Goal: Task Accomplishment & Management: Complete application form

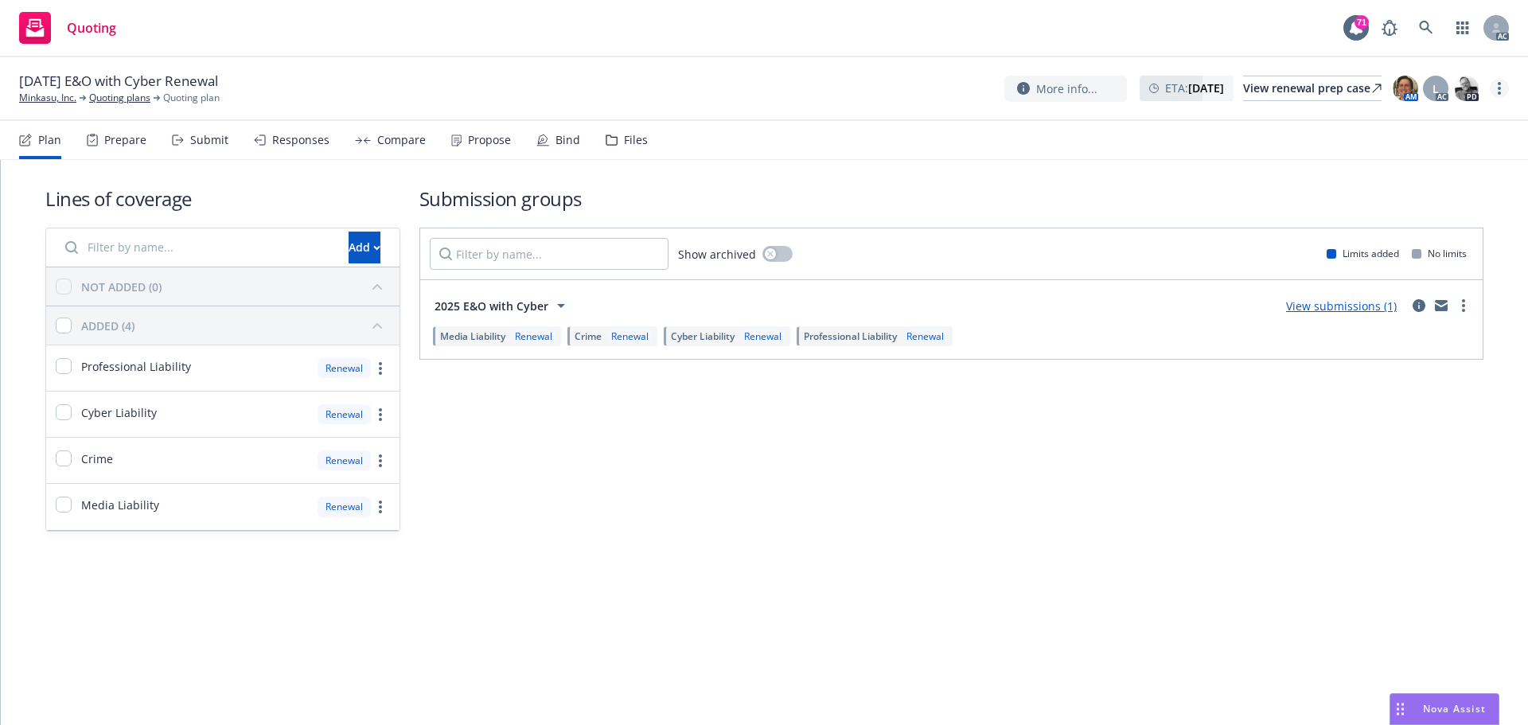
click at [1504, 96] on link "more" at bounding box center [1499, 88] width 19 height 19
click at [1449, 114] on link "Copy logging email" at bounding box center [1419, 121] width 177 height 32
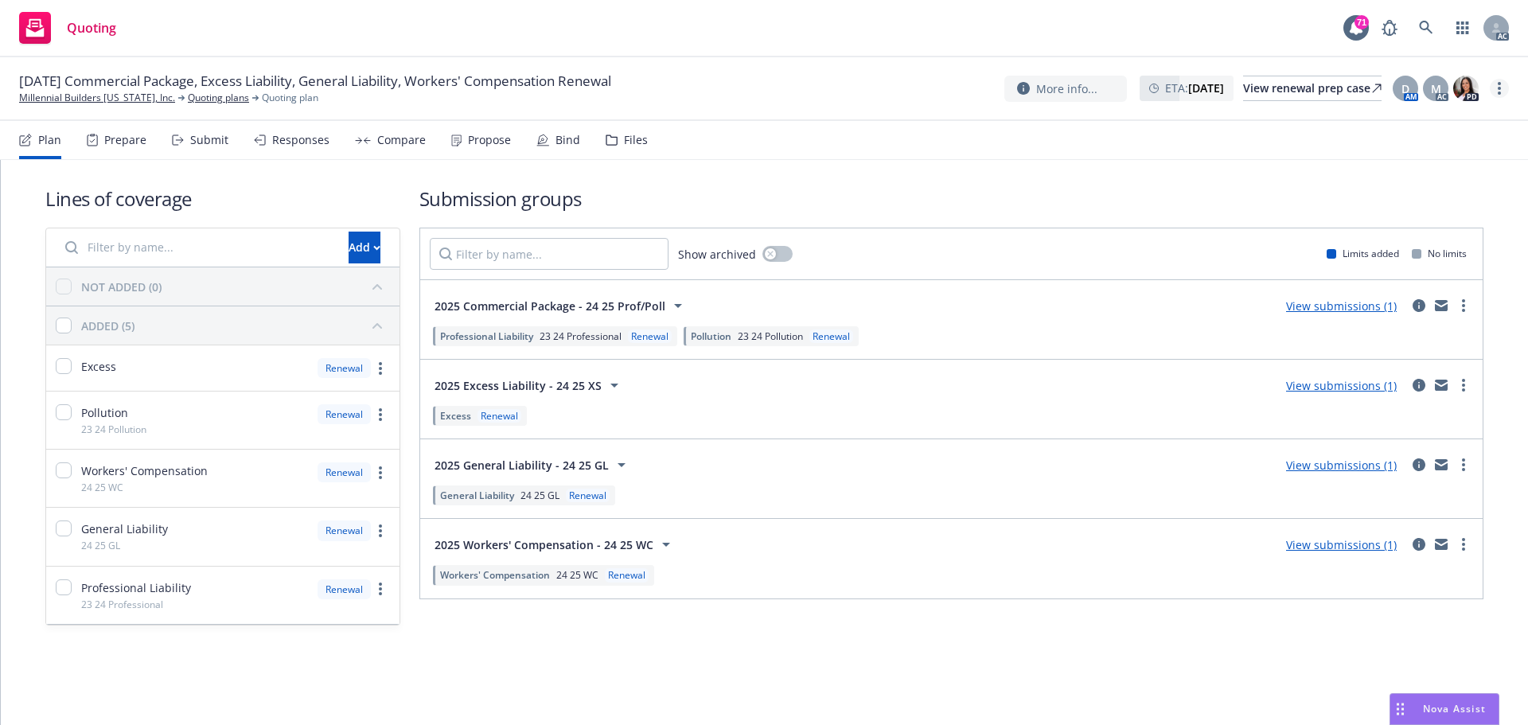
click at [1504, 82] on link "more" at bounding box center [1499, 88] width 19 height 19
click at [1449, 119] on link "Copy logging email" at bounding box center [1419, 121] width 177 height 32
click at [1497, 85] on link "more" at bounding box center [1499, 88] width 19 height 19
click at [1412, 119] on link "Copy logging email" at bounding box center [1419, 121] width 177 height 32
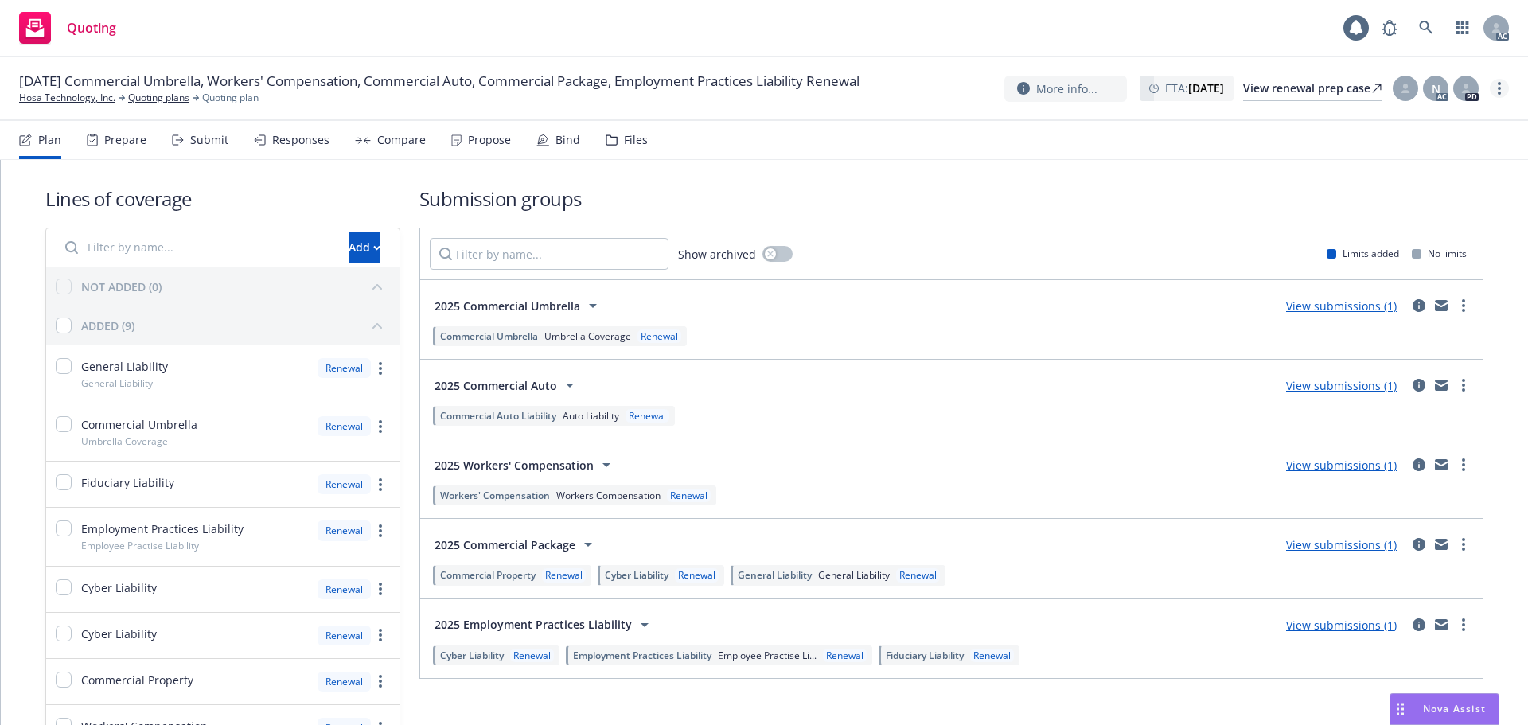
click at [1496, 82] on link "more" at bounding box center [1499, 88] width 19 height 19
click at [1389, 127] on link "Copy logging email" at bounding box center [1419, 121] width 177 height 32
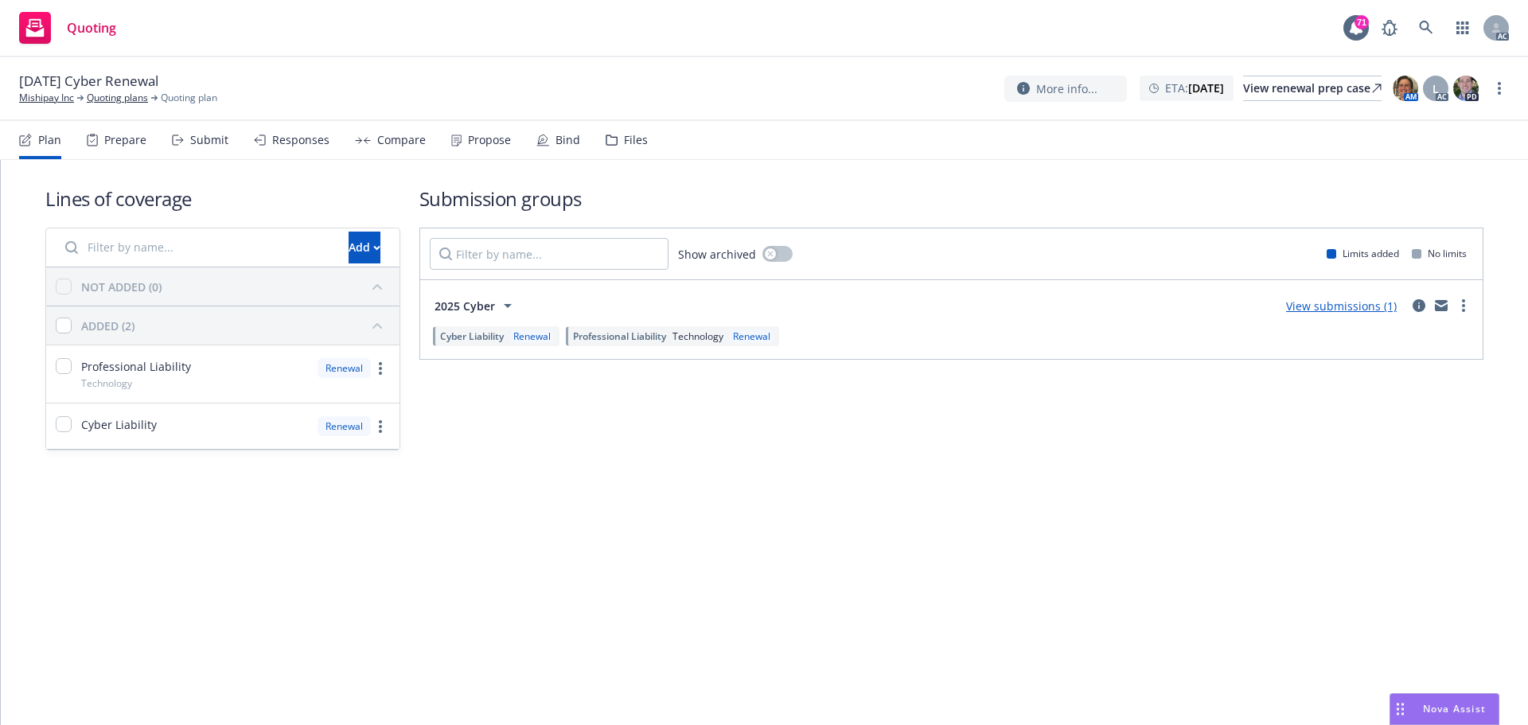
click at [213, 147] on div "Submit" at bounding box center [200, 140] width 57 height 38
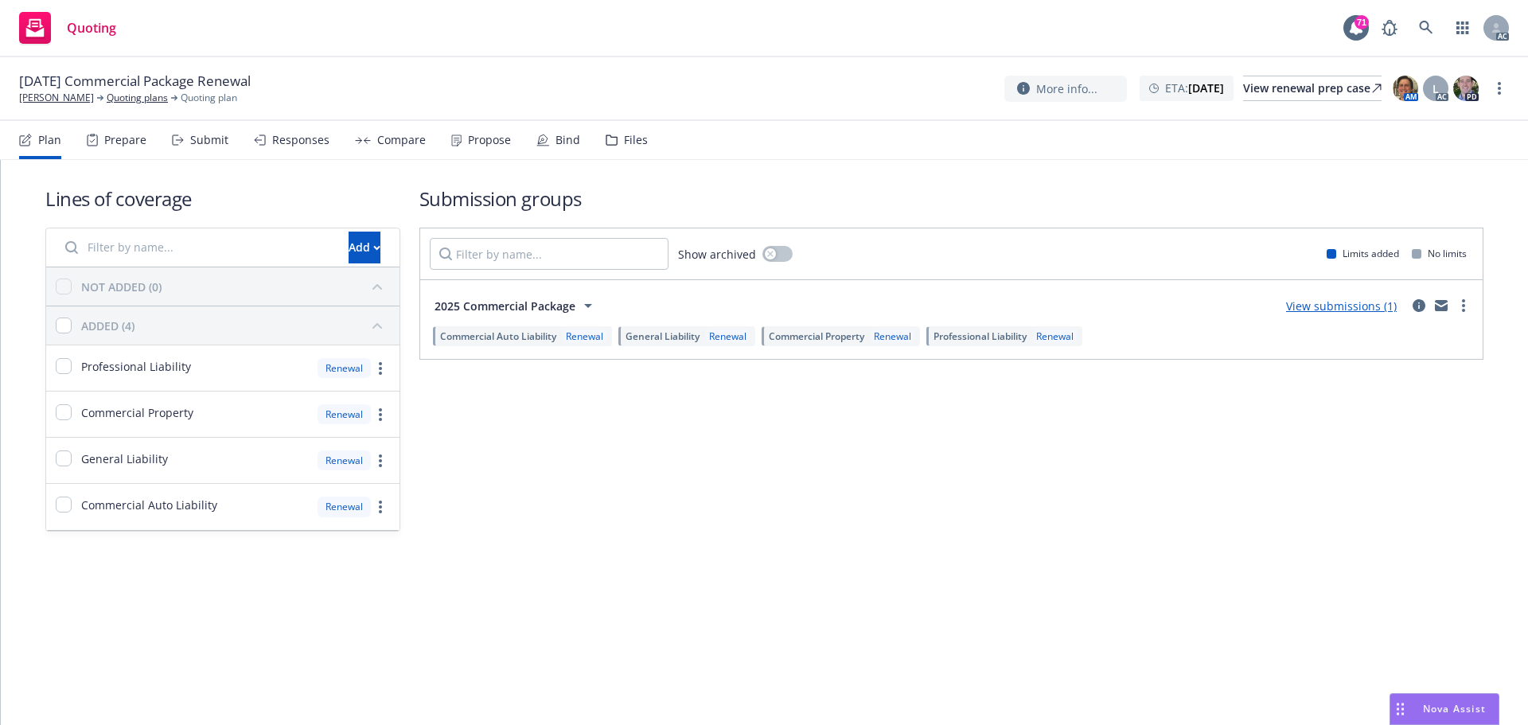
click at [209, 142] on div "Submit" at bounding box center [209, 140] width 38 height 13
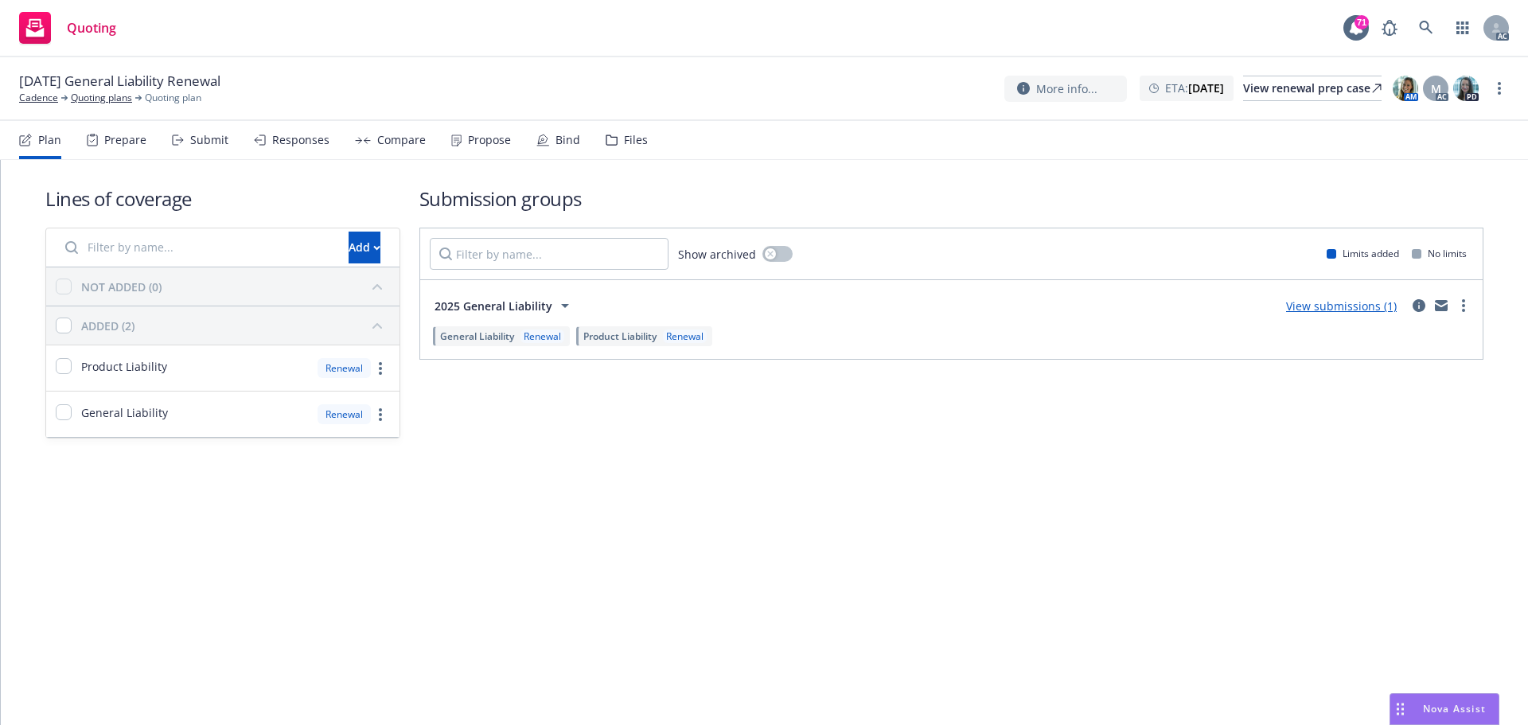
click at [221, 144] on div "Submit" at bounding box center [209, 140] width 38 height 13
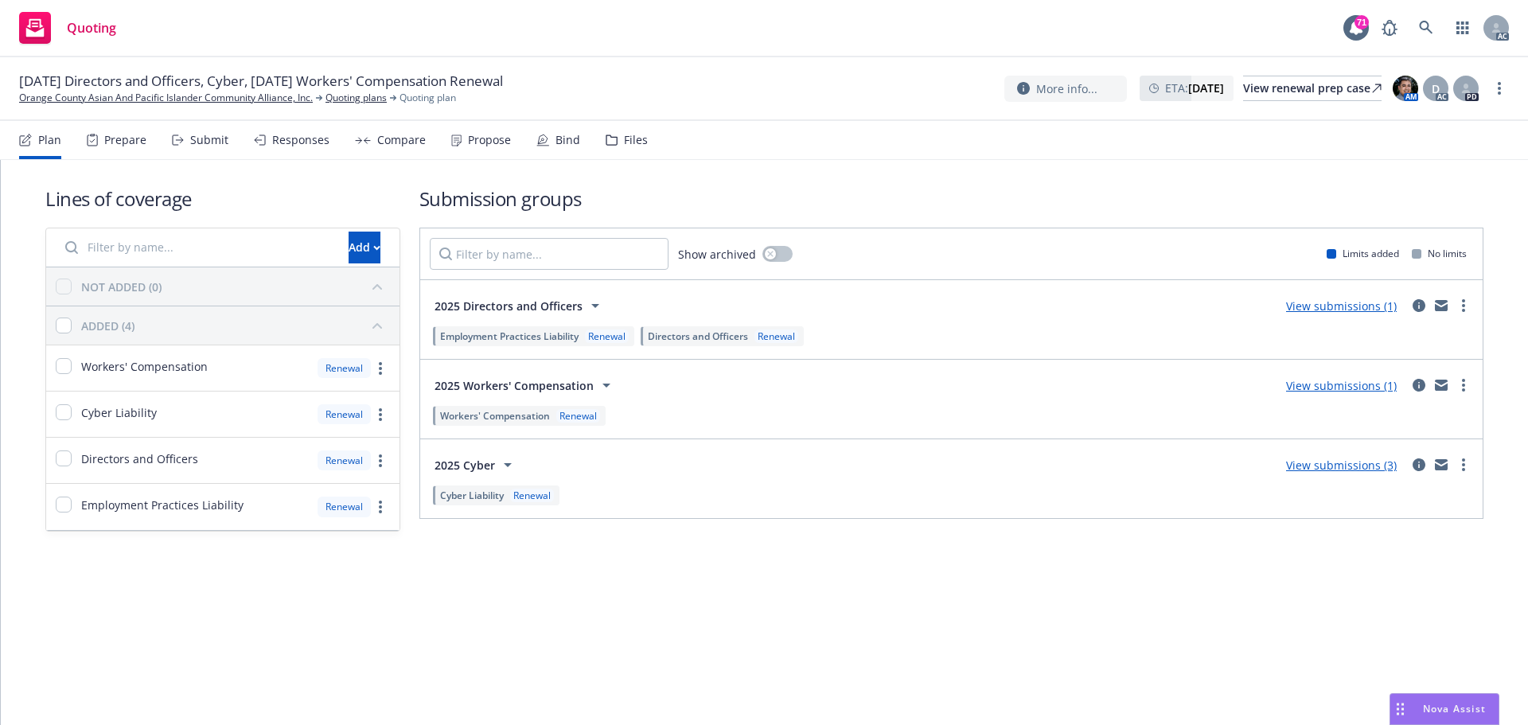
click at [205, 142] on div "Submit" at bounding box center [209, 140] width 38 height 13
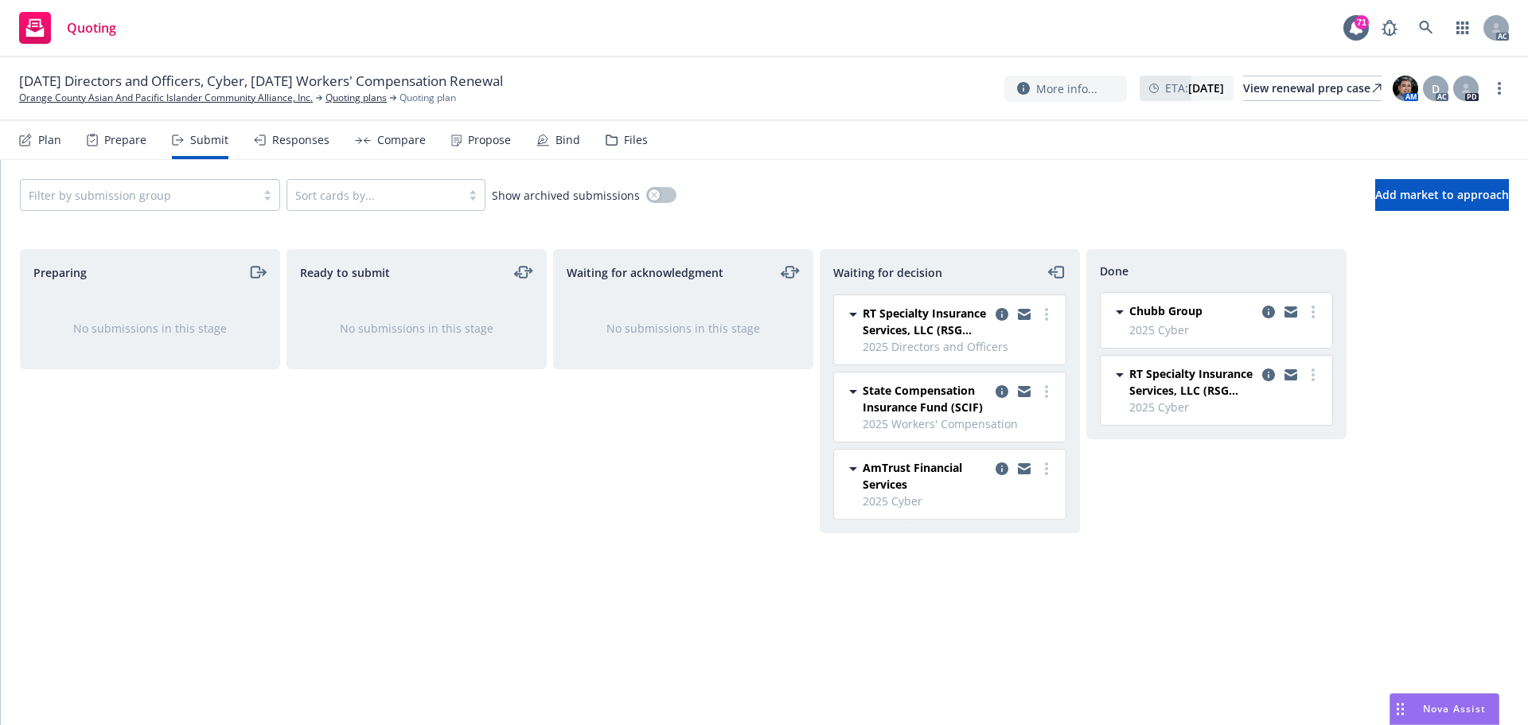
click at [298, 145] on div "Responses" at bounding box center [300, 140] width 57 height 13
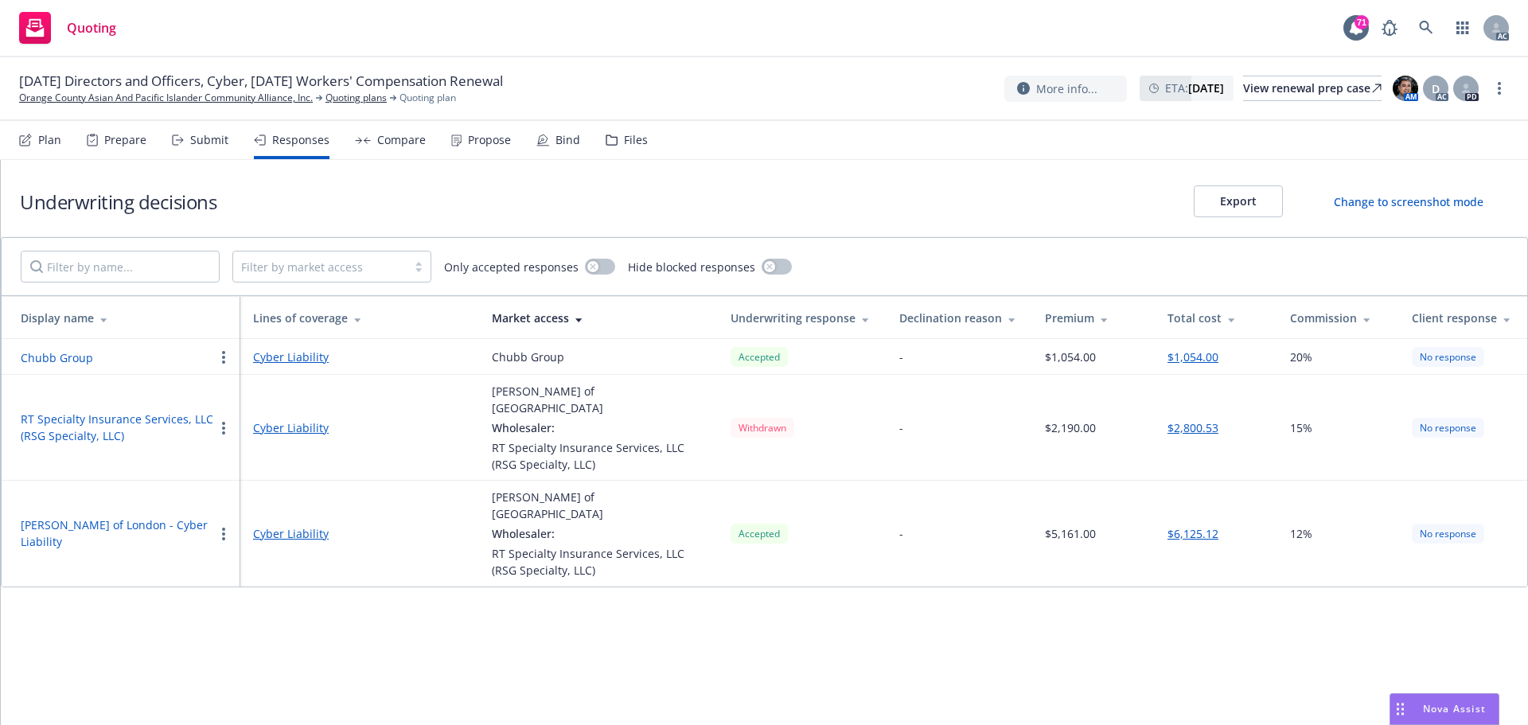
click at [382, 143] on div "Compare" at bounding box center [401, 140] width 49 height 13
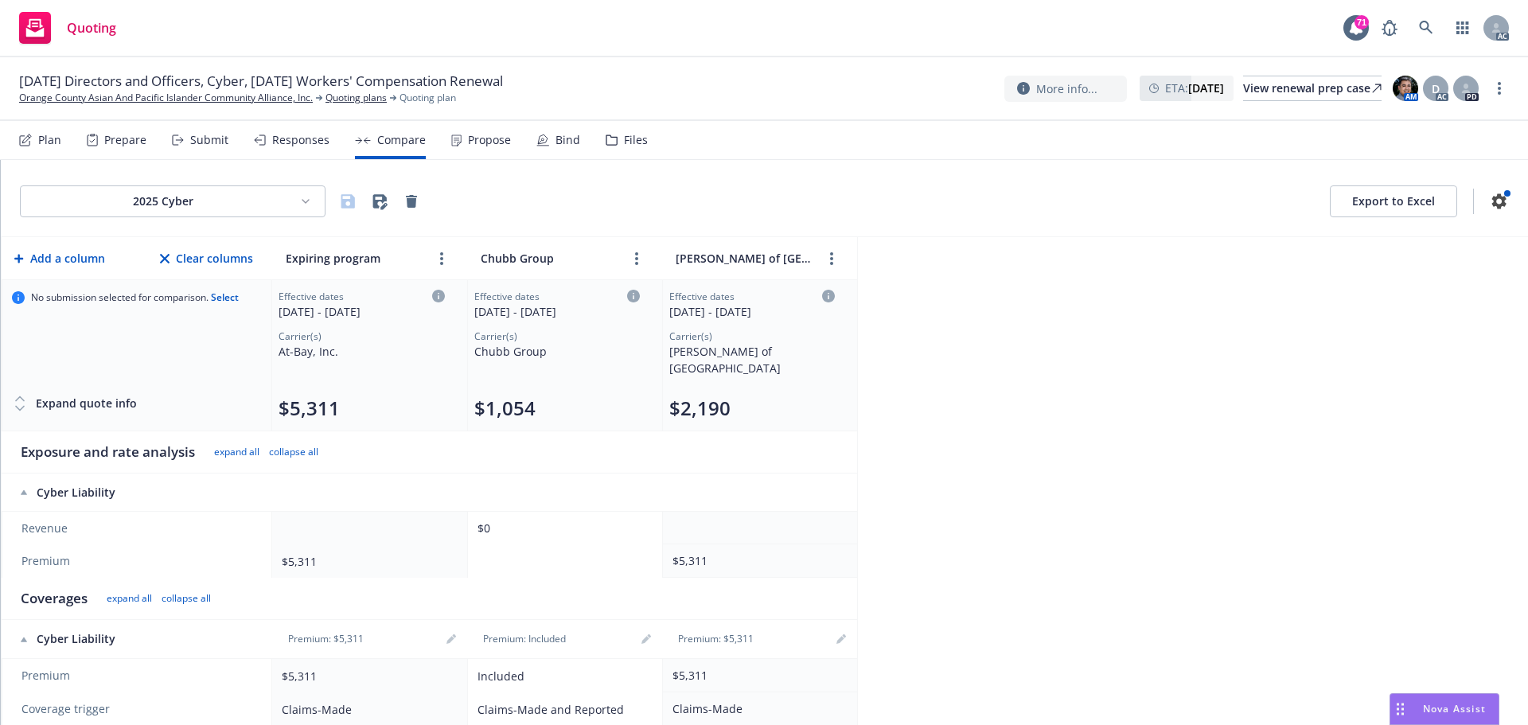
click at [486, 155] on div "Propose" at bounding box center [481, 140] width 60 height 38
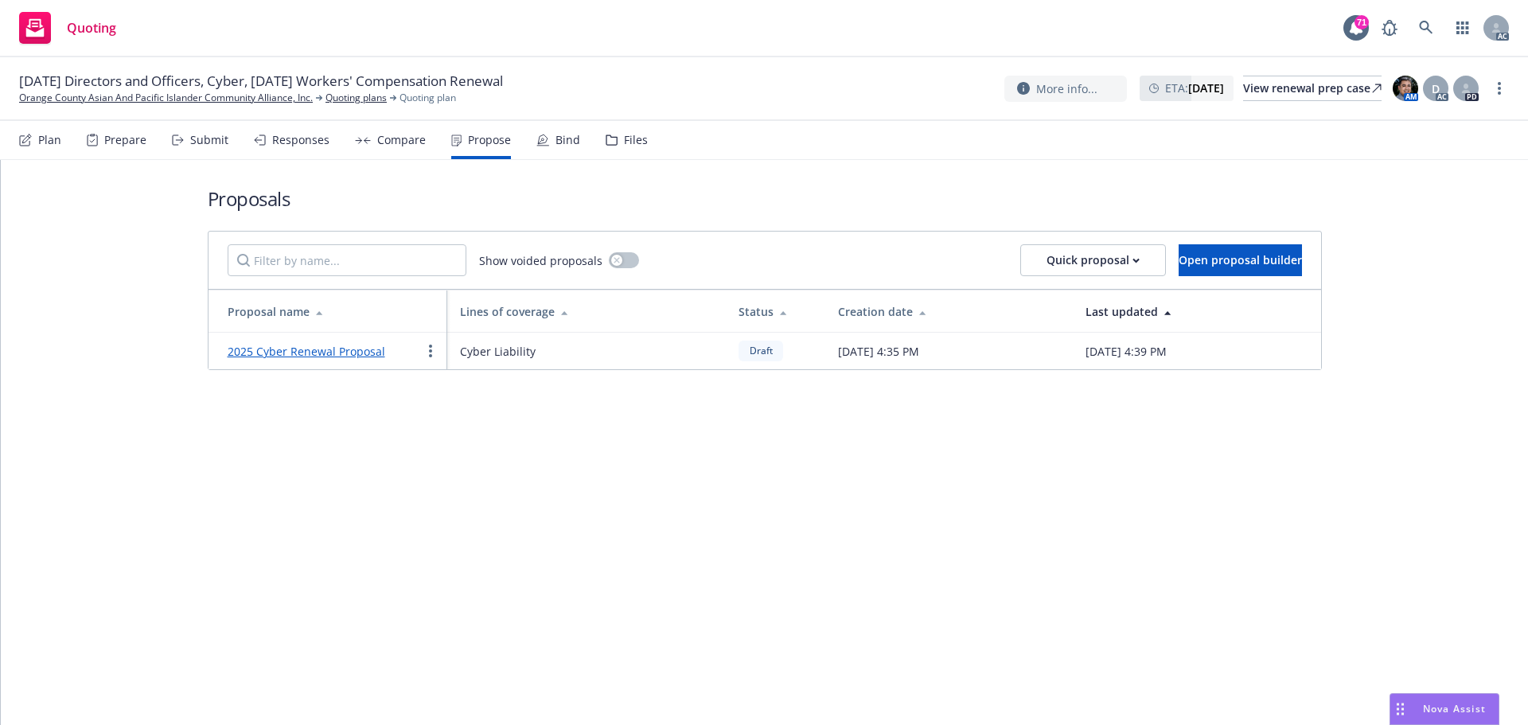
click at [293, 349] on link "2025 Cyber Renewal Proposal" at bounding box center [307, 351] width 158 height 15
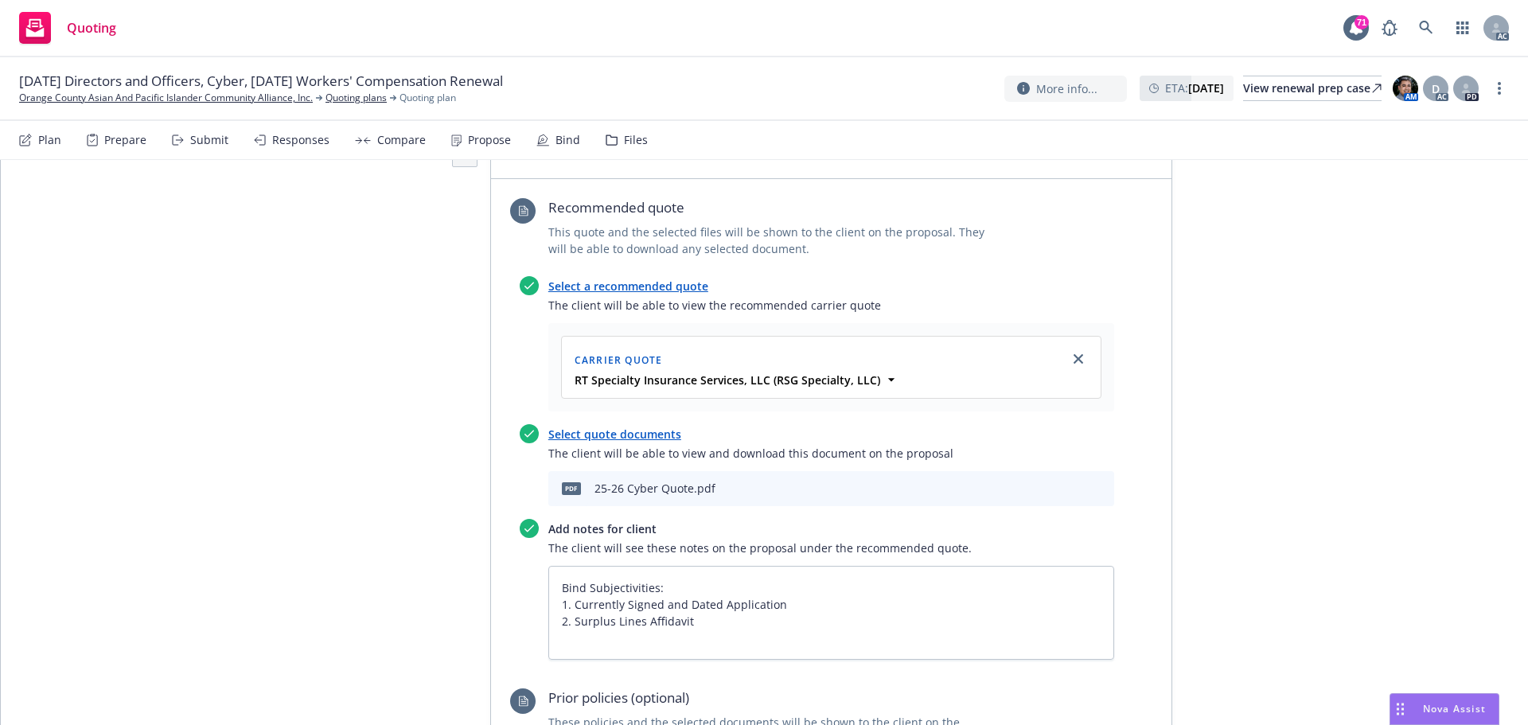
scroll to position [637, 0]
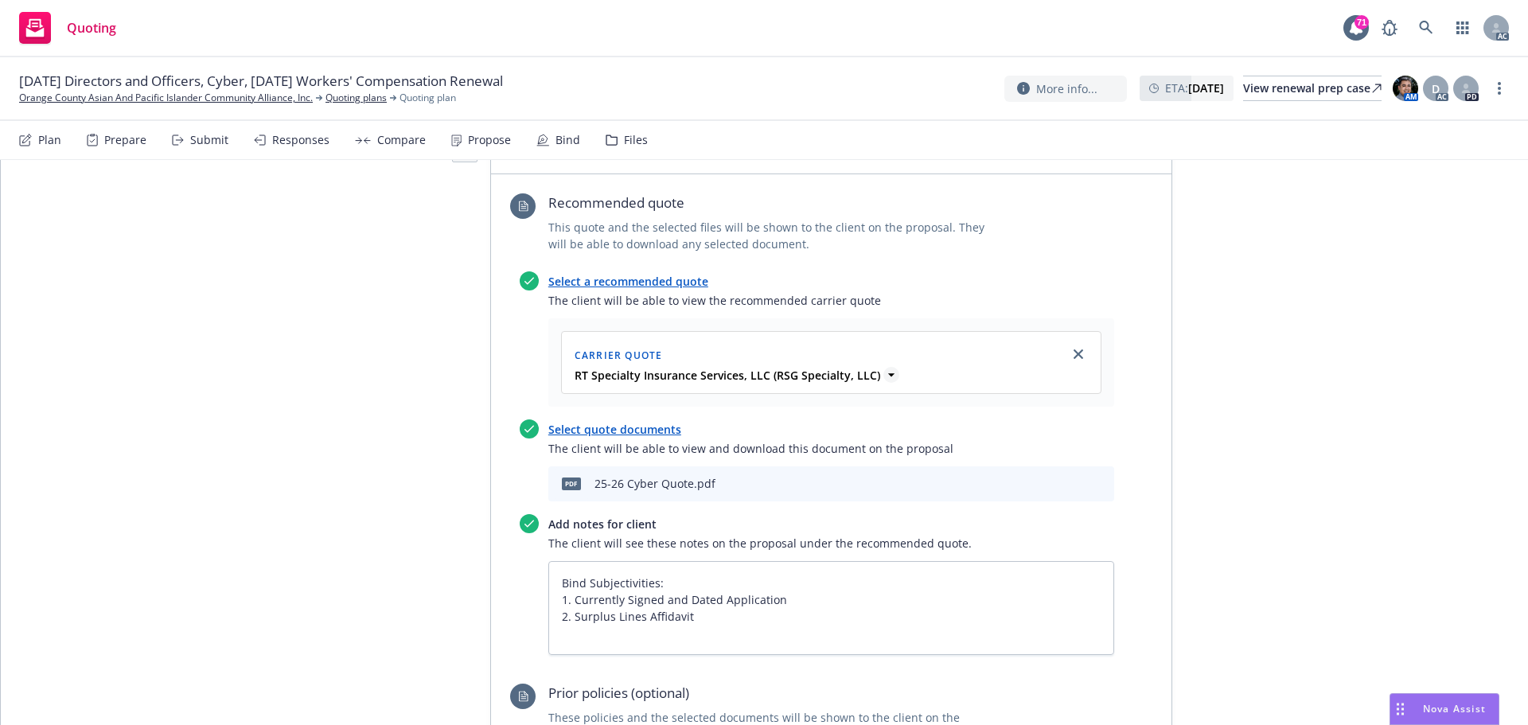
click at [888, 373] on icon at bounding box center [891, 374] width 6 height 3
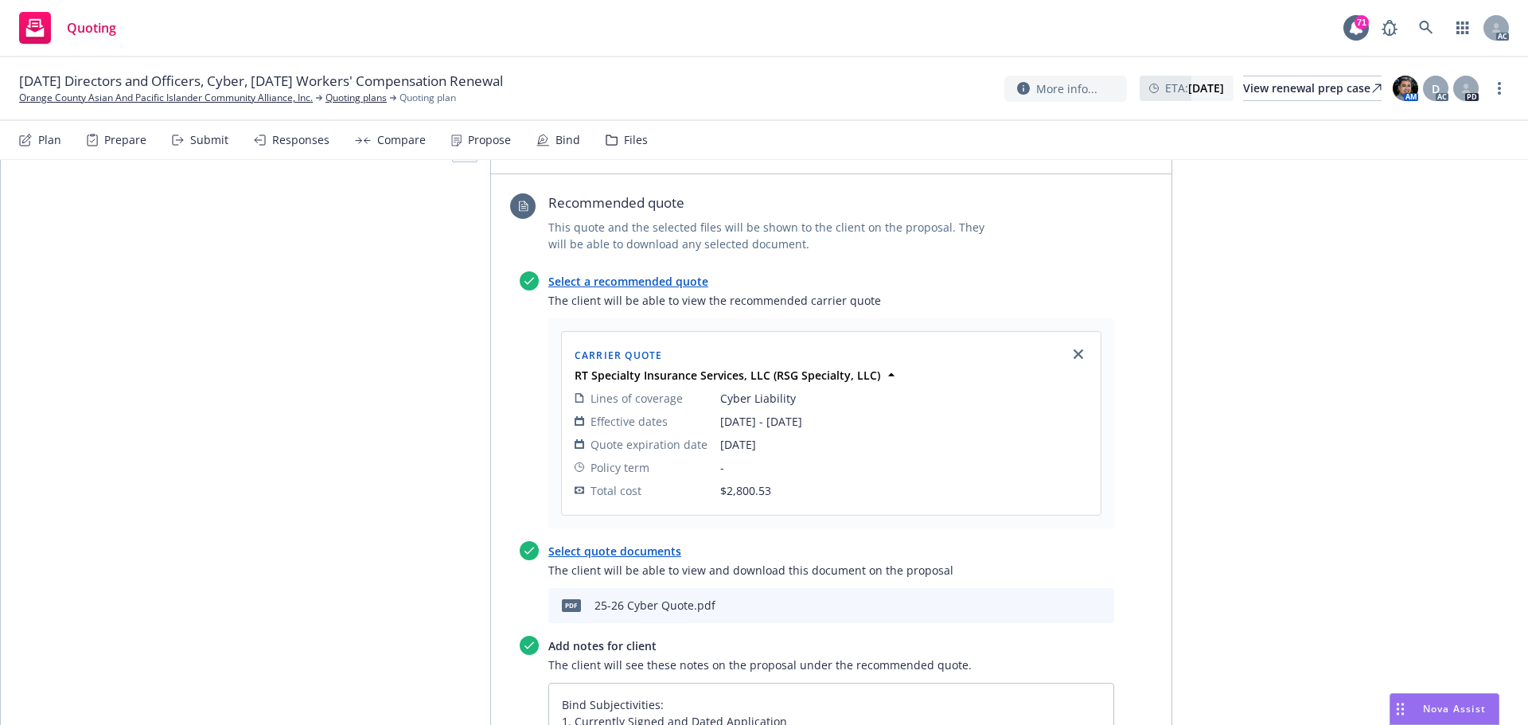
click at [272, 143] on div "Responses" at bounding box center [300, 140] width 57 height 13
